Goal: Task Accomplishment & Management: Manage account settings

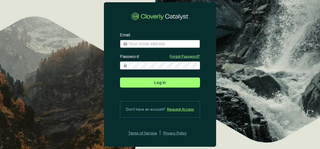
type input "[EMAIL_ADDRESS][DOMAIN_NAME]"
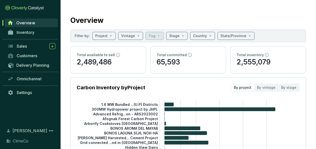
click at [15, 109] on div "Overview Inventory Sales Customers Delivery Planning Omnichannel Settings" at bounding box center [30, 69] width 60 height 103
click at [23, 31] on span "Inventory" at bounding box center [26, 32] width 18 height 5
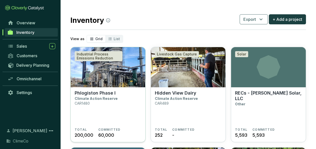
click at [128, 72] on img at bounding box center [108, 67] width 75 height 40
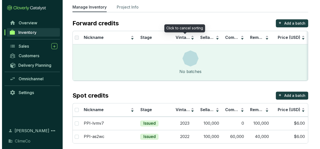
scroll to position [35, 0]
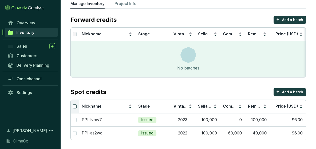
click at [74, 107] on input "Select all" at bounding box center [75, 107] width 4 height 4
checkbox input "true"
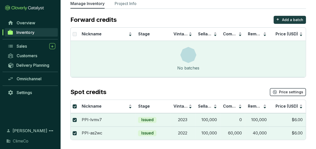
click at [280, 92] on span "Price settings" at bounding box center [291, 92] width 24 height 5
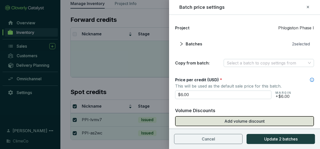
click at [250, 121] on span "Add volume discount" at bounding box center [244, 121] width 40 height 6
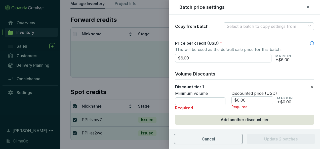
scroll to position [46, 0]
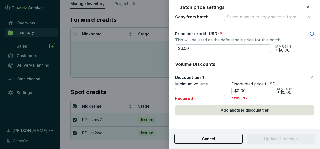
click at [212, 139] on span "Cancel" at bounding box center [207, 139] width 13 height 6
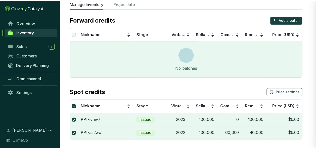
scroll to position [11, 0]
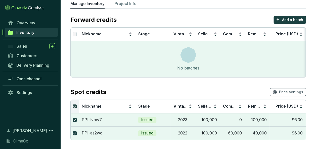
click at [73, 106] on input "Select all" at bounding box center [75, 107] width 4 height 4
checkbox input "false"
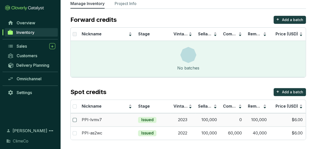
click at [75, 119] on input "checkbox" at bounding box center [75, 120] width 4 height 4
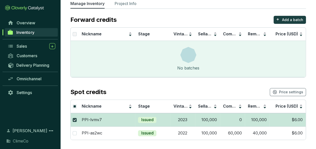
click at [74, 119] on input "checkbox" at bounding box center [75, 120] width 4 height 4
checkbox input "false"
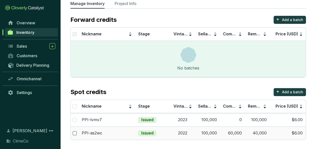
click at [75, 131] on label at bounding box center [75, 134] width 4 height 6
click at [75, 131] on input "checkbox" at bounding box center [75, 133] width 4 height 4
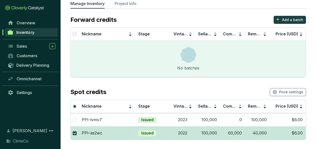
click at [74, 131] on input "checkbox" at bounding box center [75, 133] width 4 height 4
checkbox input "false"
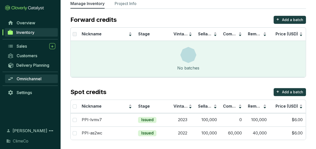
click at [33, 79] on span "Omnichannel" at bounding box center [29, 78] width 25 height 5
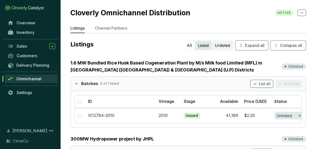
click at [200, 47] on button "Listed" at bounding box center [203, 45] width 16 height 9
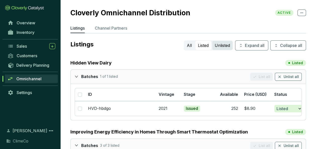
click at [220, 47] on button "Unlisted" at bounding box center [222, 45] width 20 height 9
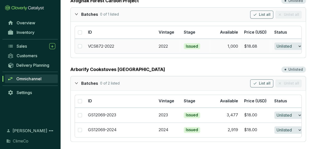
scroll to position [301, 0]
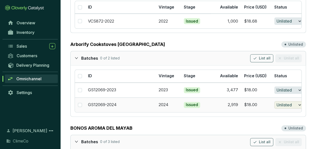
click at [298, 102] on icon "button" at bounding box center [299, 105] width 5 height 6
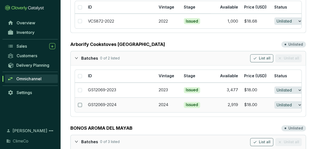
click at [80, 103] on input "checkbox" at bounding box center [80, 105] width 4 height 4
click at [79, 103] on input "checkbox" at bounding box center [80, 105] width 4 height 4
checkbox input "false"
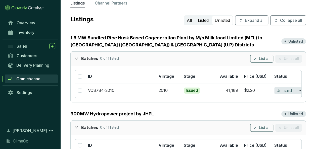
scroll to position [0, 0]
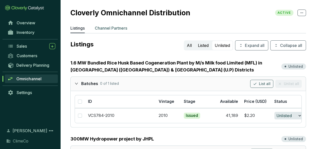
click at [108, 26] on p "Channel Partners" at bounding box center [111, 28] width 32 height 6
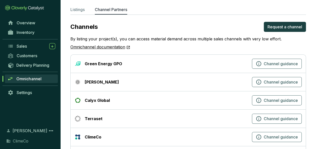
scroll to position [25, 0]
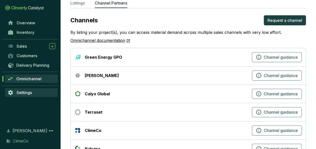
click at [23, 93] on span "Settings" at bounding box center [24, 92] width 15 height 5
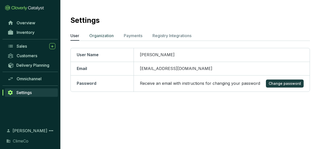
click at [104, 36] on p "Organization" at bounding box center [101, 36] width 24 height 6
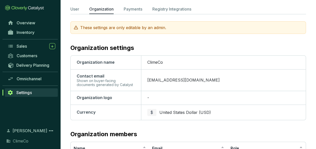
scroll to position [20, 0]
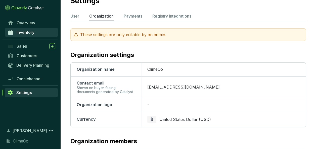
click at [36, 33] on link "Inventory" at bounding box center [31, 32] width 53 height 9
